Goal: Transaction & Acquisition: Purchase product/service

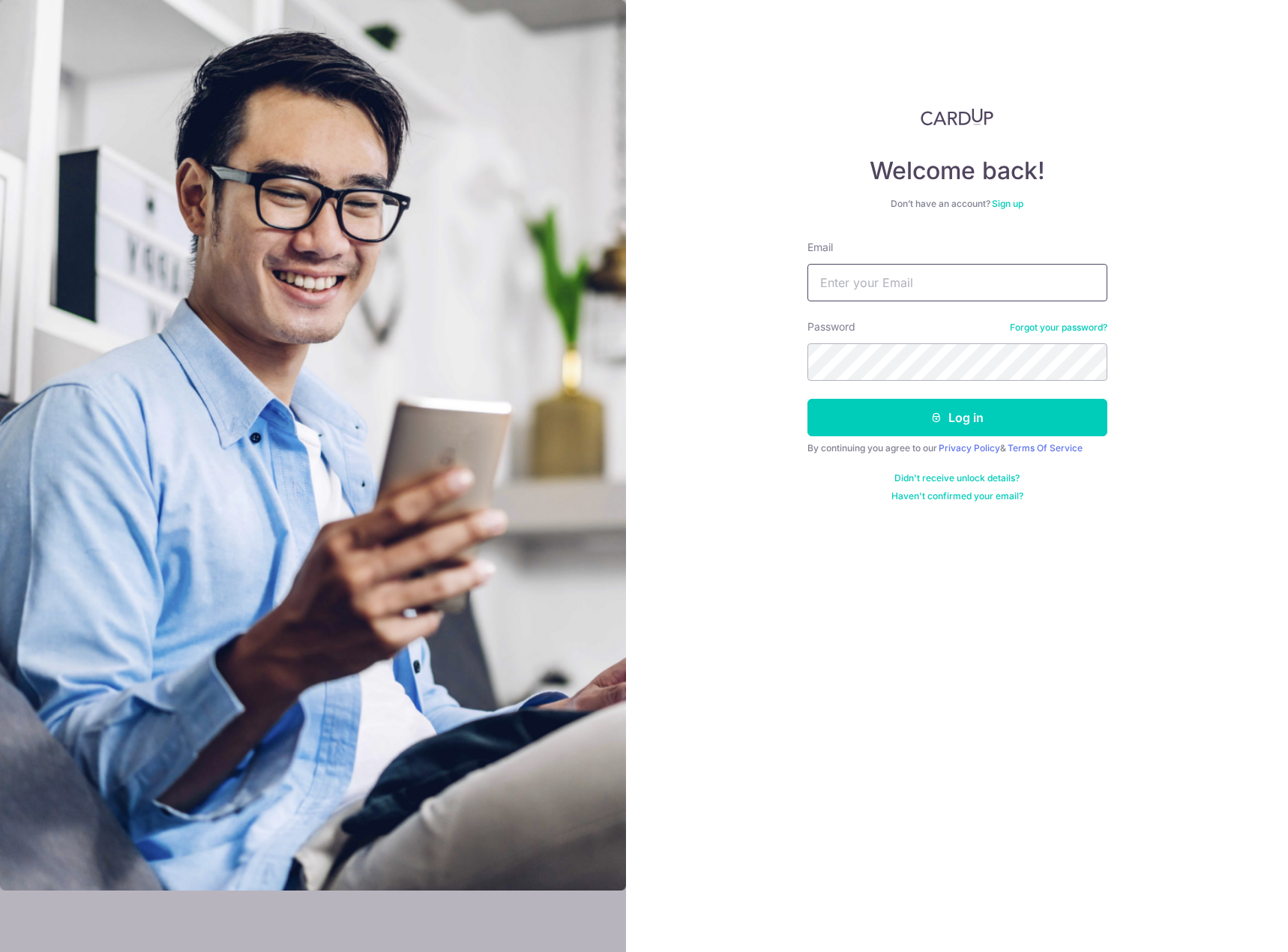
click at [928, 290] on input "Email" at bounding box center [957, 283] width 300 height 38
type input "goh.lihui@gmail.com"
click at [940, 427] on button "Log in" at bounding box center [957, 417] width 300 height 38
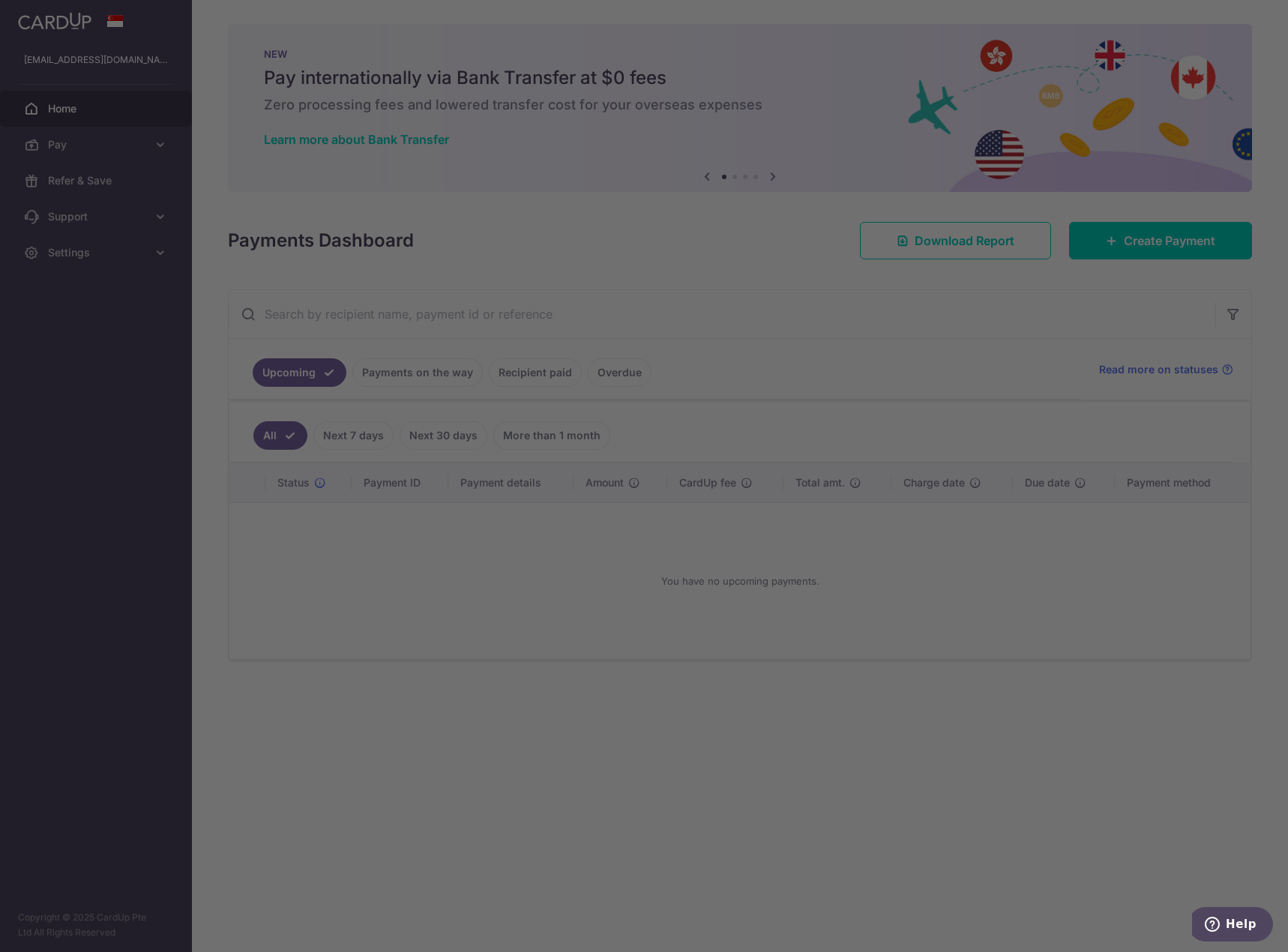
click at [61, 138] on div at bounding box center [650, 480] width 1300 height 962
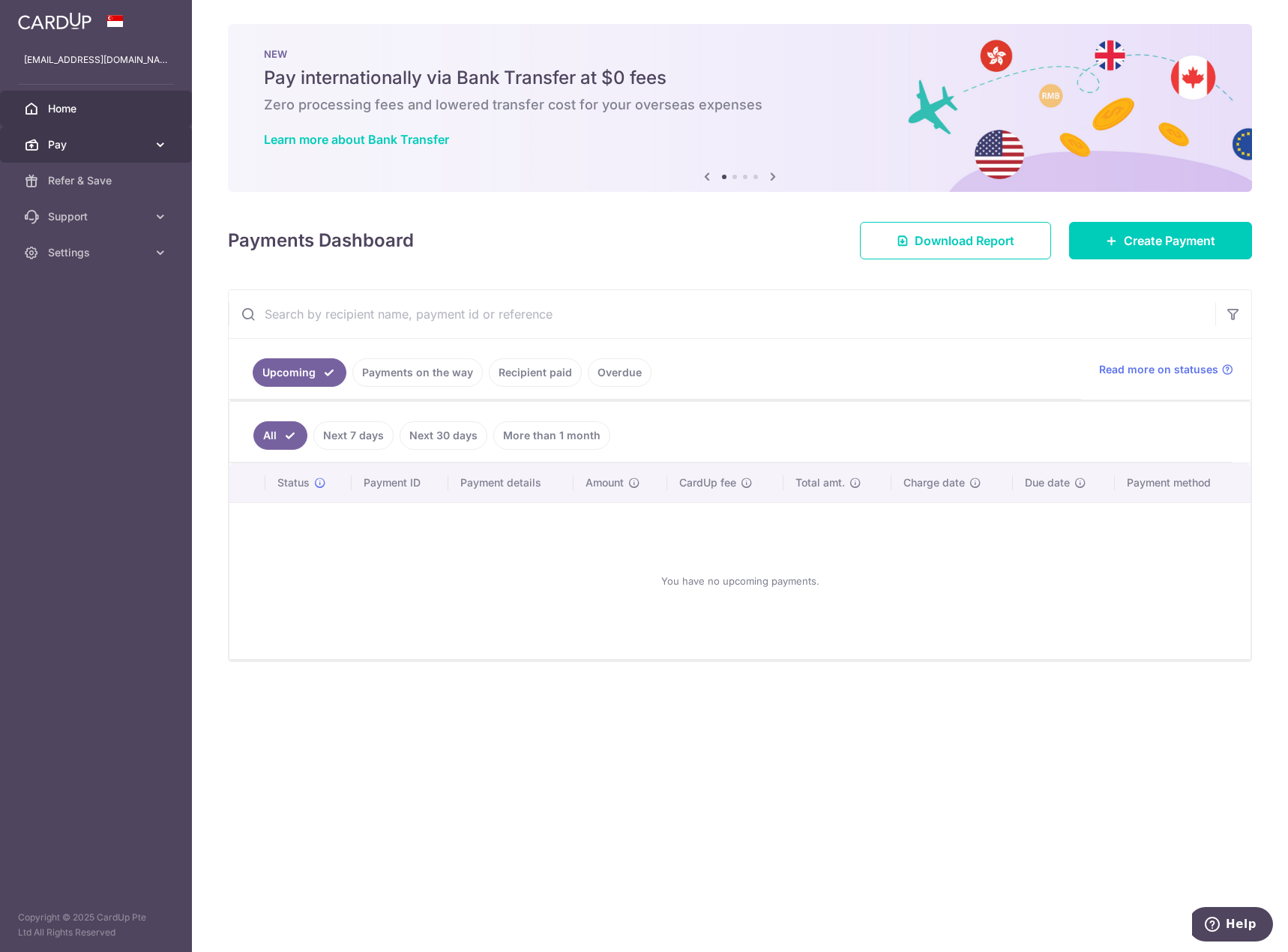
click at [105, 141] on span "Pay" at bounding box center [97, 144] width 99 height 15
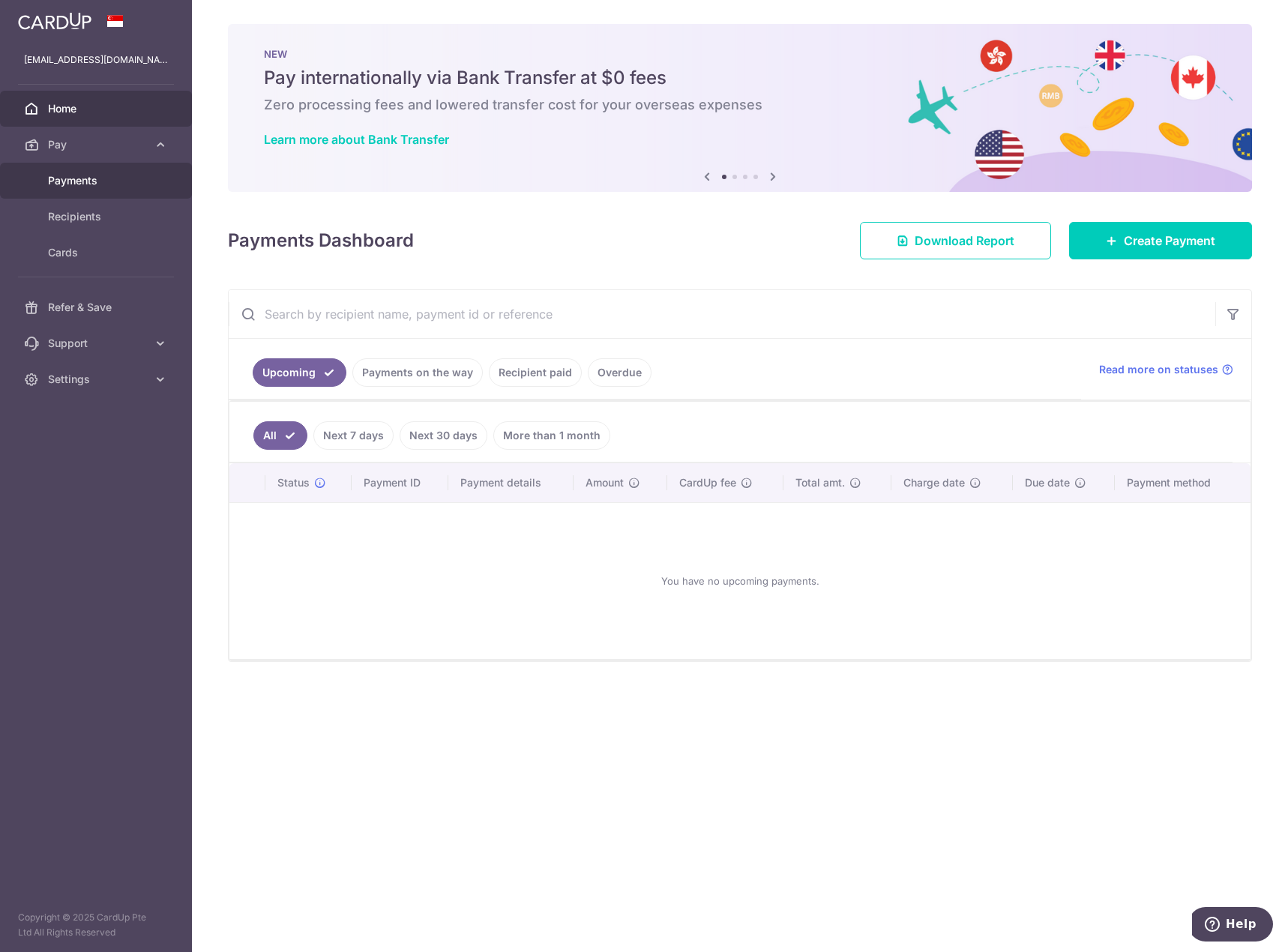
click at [95, 178] on span "Payments" at bounding box center [97, 180] width 99 height 15
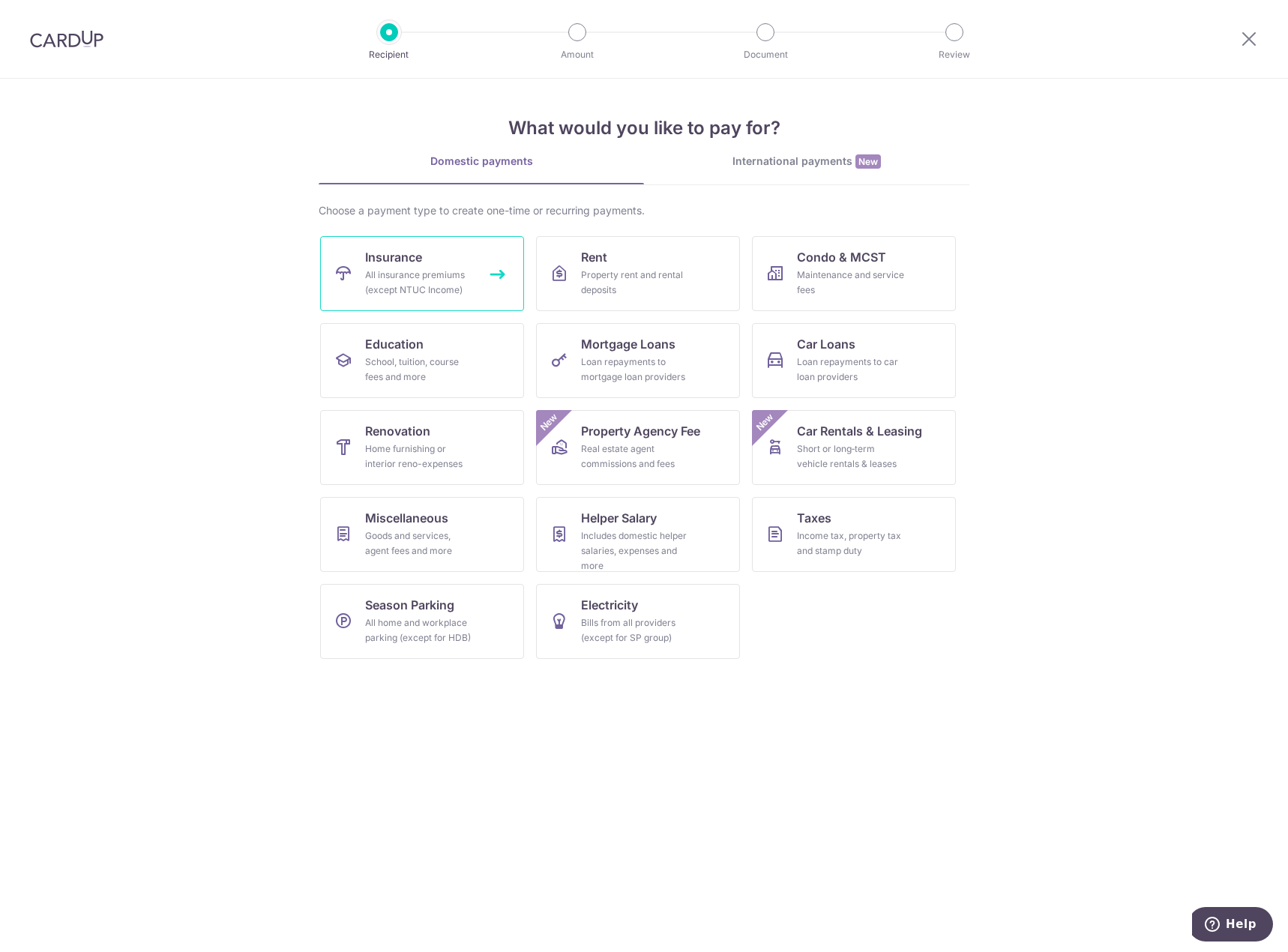
click at [421, 288] on div "All insurance premiums (except NTUC Income)" at bounding box center [418, 283] width 108 height 30
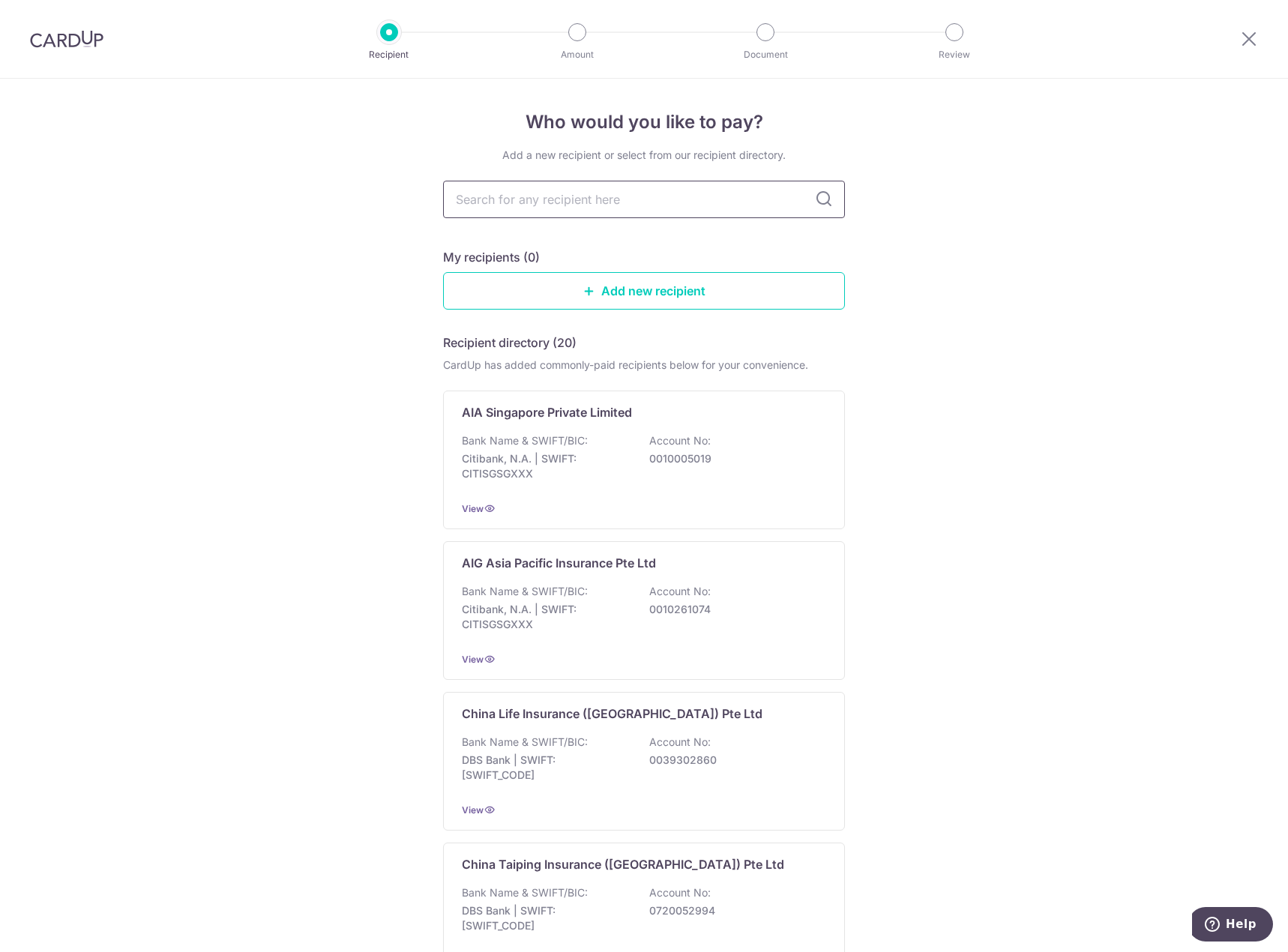
click at [521, 198] on input "text" at bounding box center [643, 199] width 402 height 38
type input "singlife"
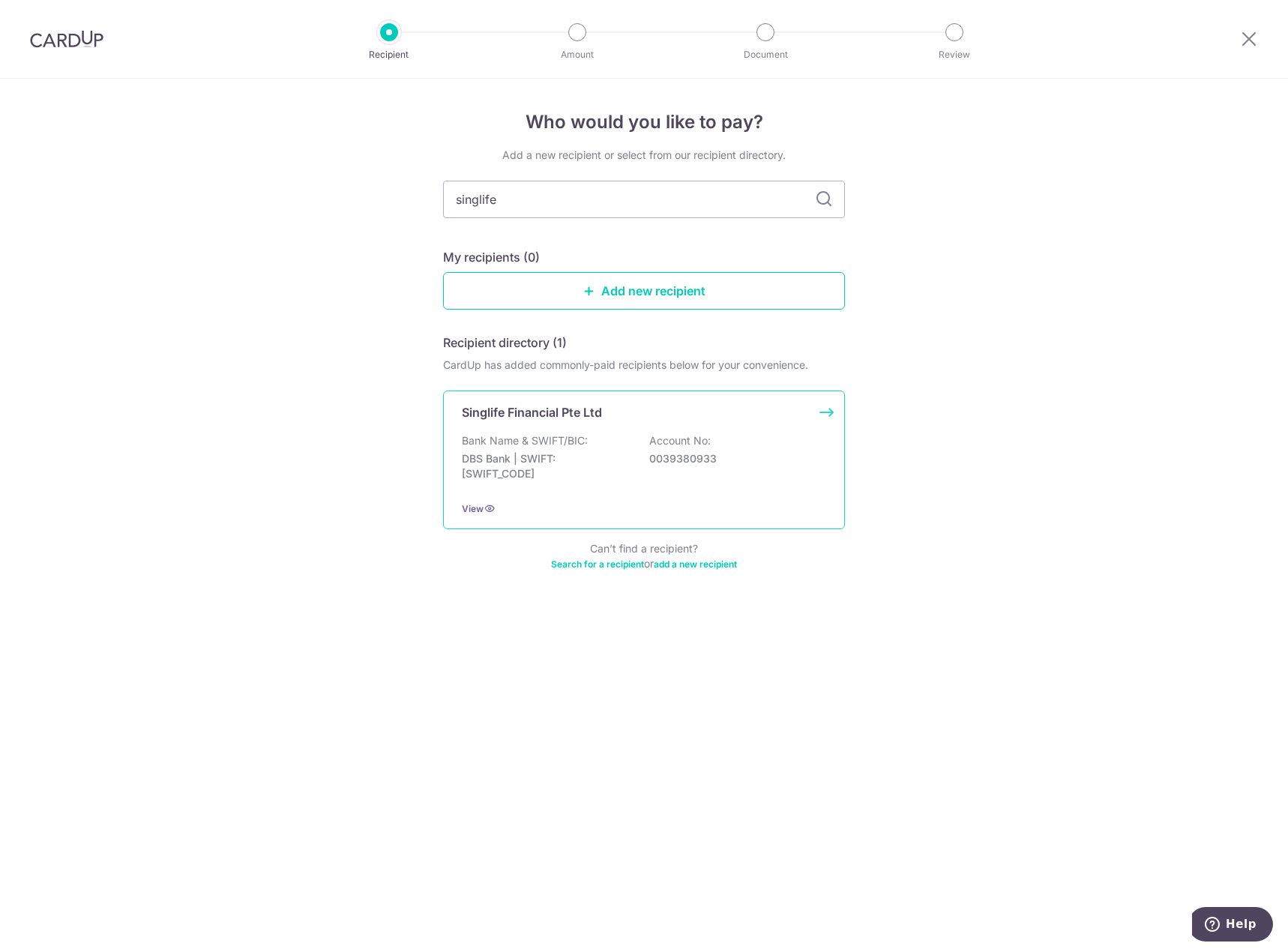
click at [568, 426] on div "Singlife Financial Pte Ltd Bank Name & SWIFT/BIC: DBS Bank | SWIFT: DBSSSGSGXXX…" at bounding box center [643, 459] width 402 height 138
